Goal: Transaction & Acquisition: Download file/media

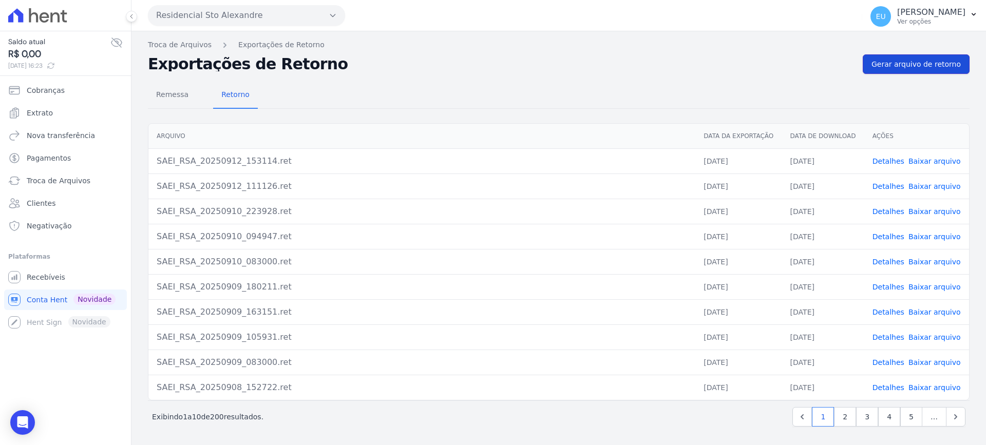
click at [905, 63] on span "Gerar arquivo de retorno" at bounding box center [916, 64] width 89 height 10
click at [886, 159] on link "Detalhes" at bounding box center [889, 161] width 32 height 8
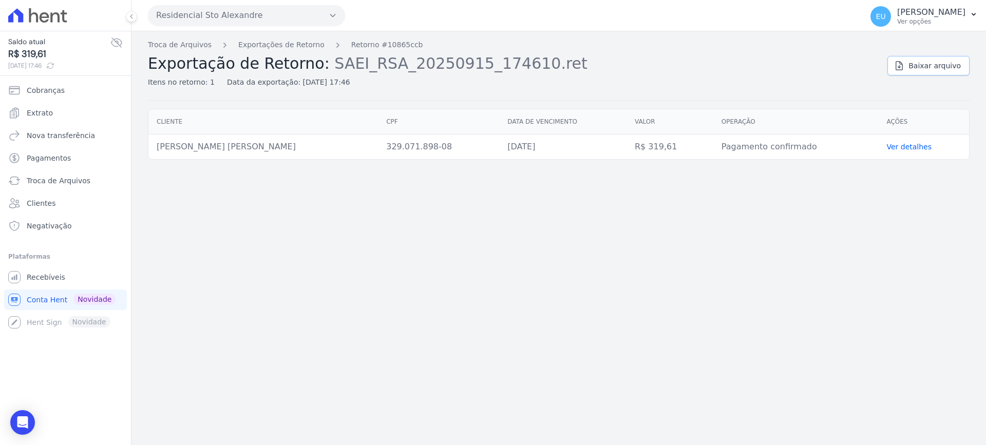
click at [931, 65] on span "Baixar arquivo" at bounding box center [934, 66] width 52 height 10
click at [258, 43] on link "Exportações de Retorno" at bounding box center [281, 45] width 86 height 11
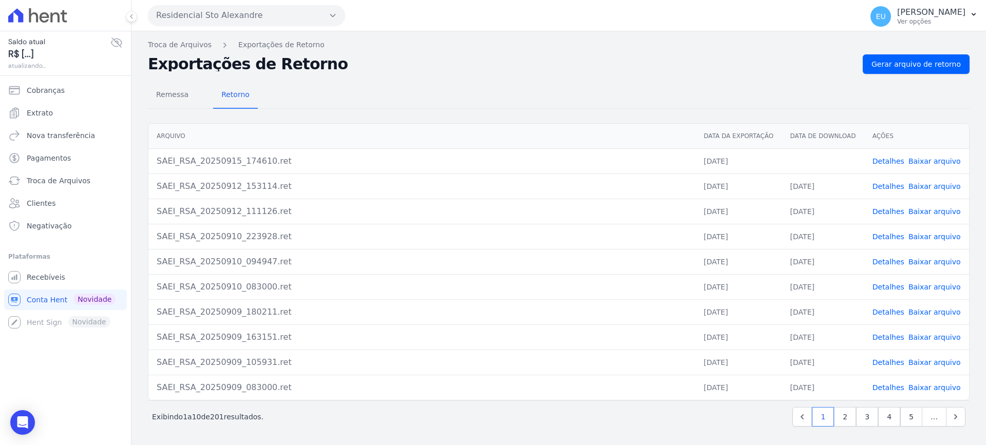
click at [927, 160] on link "Baixar arquivo" at bounding box center [934, 161] width 52 height 8
click at [781, 48] on nav "Troca de Arquivos Exportações de Retorno" at bounding box center [559, 45] width 822 height 11
click at [712, 94] on div "Remessa Retorno" at bounding box center [559, 95] width 822 height 27
click at [191, 45] on link "Troca de Arquivos" at bounding box center [180, 45] width 64 height 11
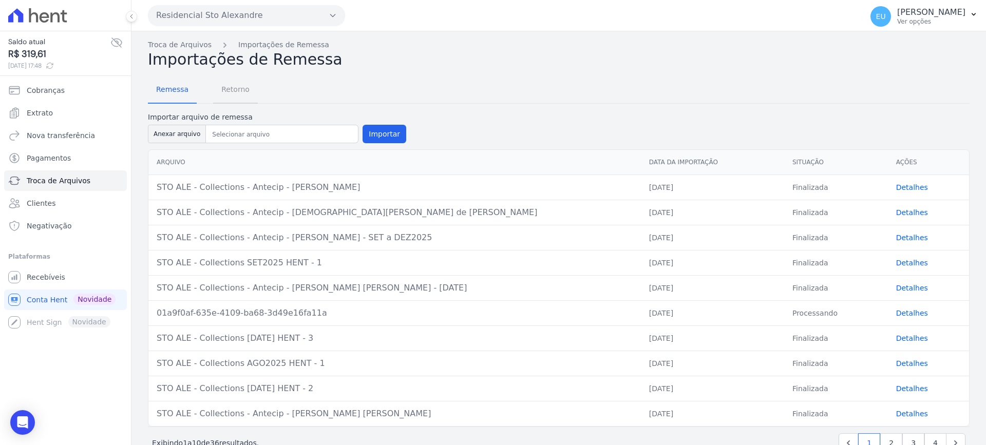
click at [226, 88] on span "Retorno" at bounding box center [235, 89] width 41 height 21
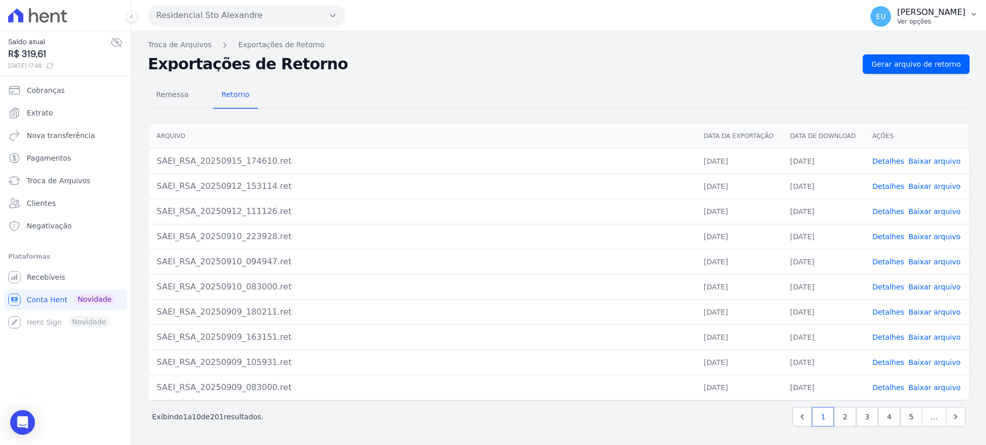
click at [933, 15] on p "[PERSON_NAME]" at bounding box center [931, 12] width 68 height 10
click at [874, 46] on link "Logout" at bounding box center [920, 44] width 131 height 18
